Goal: Find specific page/section: Find specific page/section

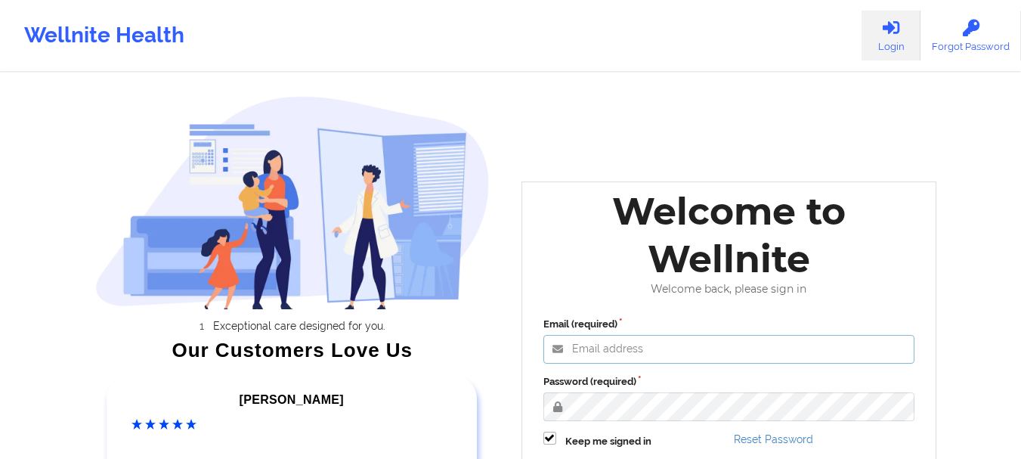
type input "[PERSON_NAME][EMAIL_ADDRESS][PERSON_NAME][DOMAIN_NAME]"
click at [589, 150] on div "Exceptional care designed for you. Our Customers Love Us [PERSON_NAME] C Amazin…" at bounding box center [510, 316] width 873 height 632
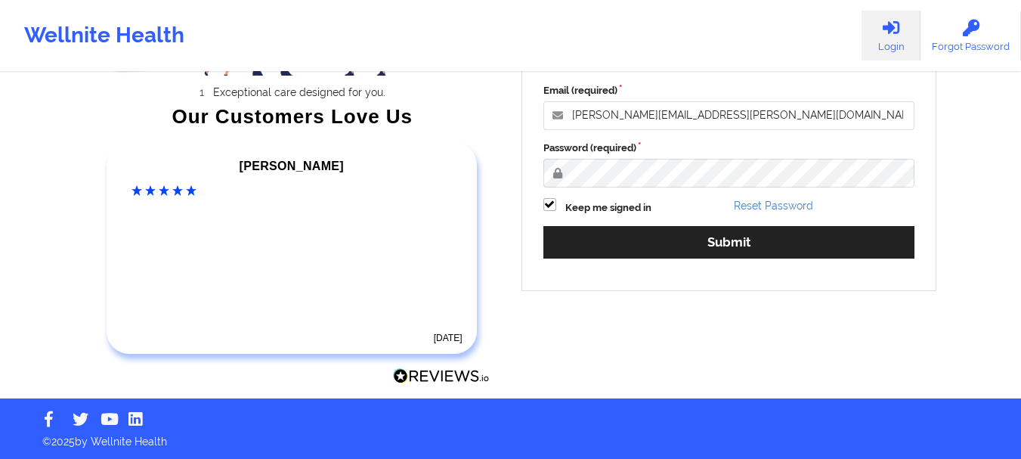
scroll to position [234, 0]
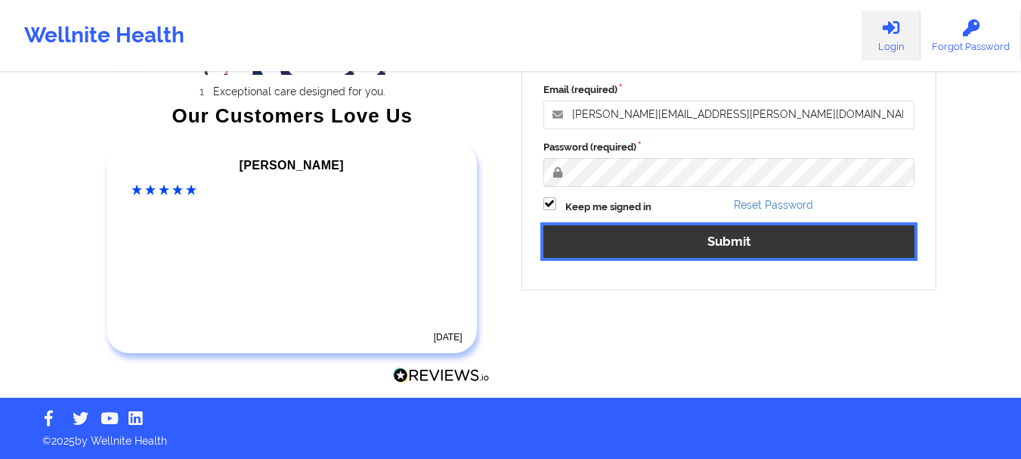
click at [615, 233] on button "Submit" at bounding box center [729, 241] width 372 height 33
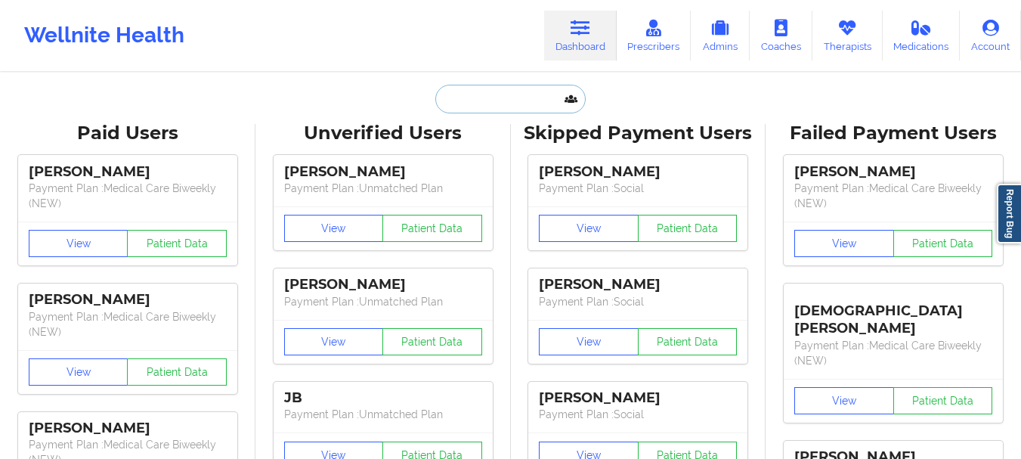
click at [514, 100] on input "text" at bounding box center [510, 99] width 150 height 29
paste input "[PERSON_NAME]"
type input "[PERSON_NAME]"
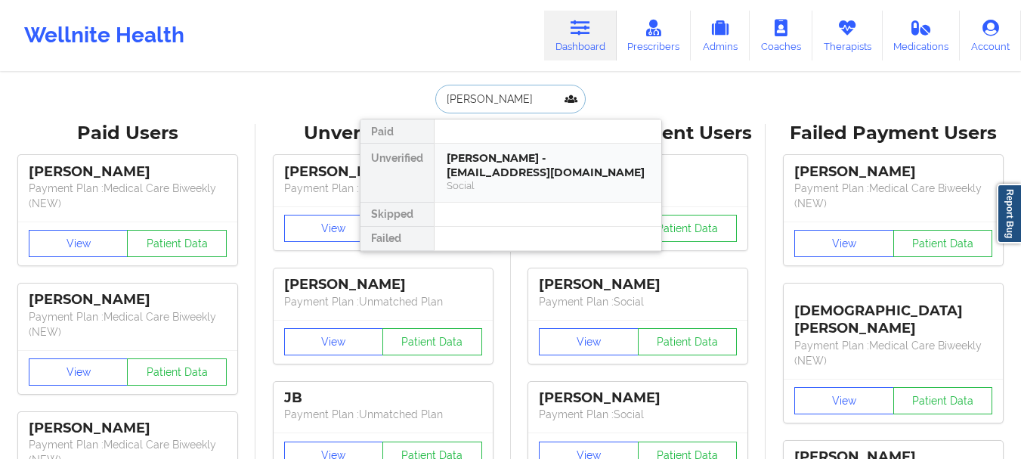
click at [529, 163] on div "[PERSON_NAME] - [EMAIL_ADDRESS][DOMAIN_NAME]" at bounding box center [548, 165] width 203 height 28
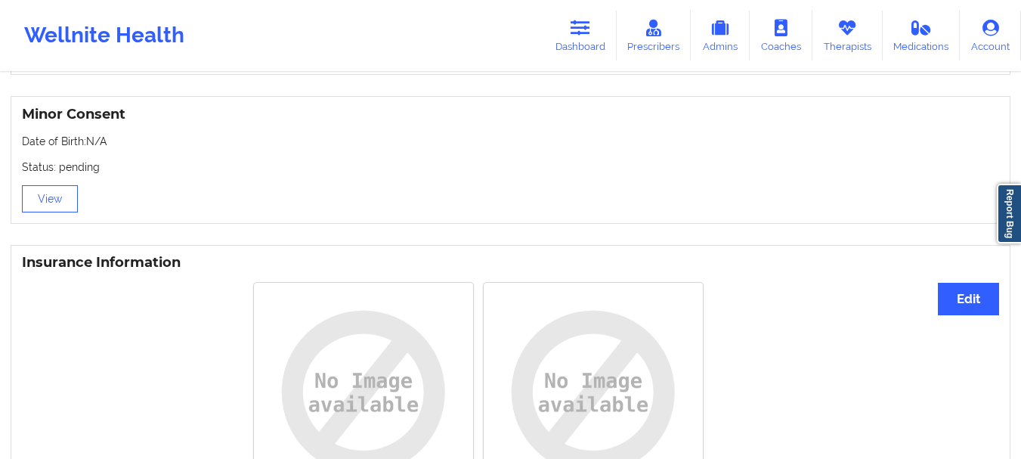
scroll to position [949, 0]
